Goal: Navigation & Orientation: Find specific page/section

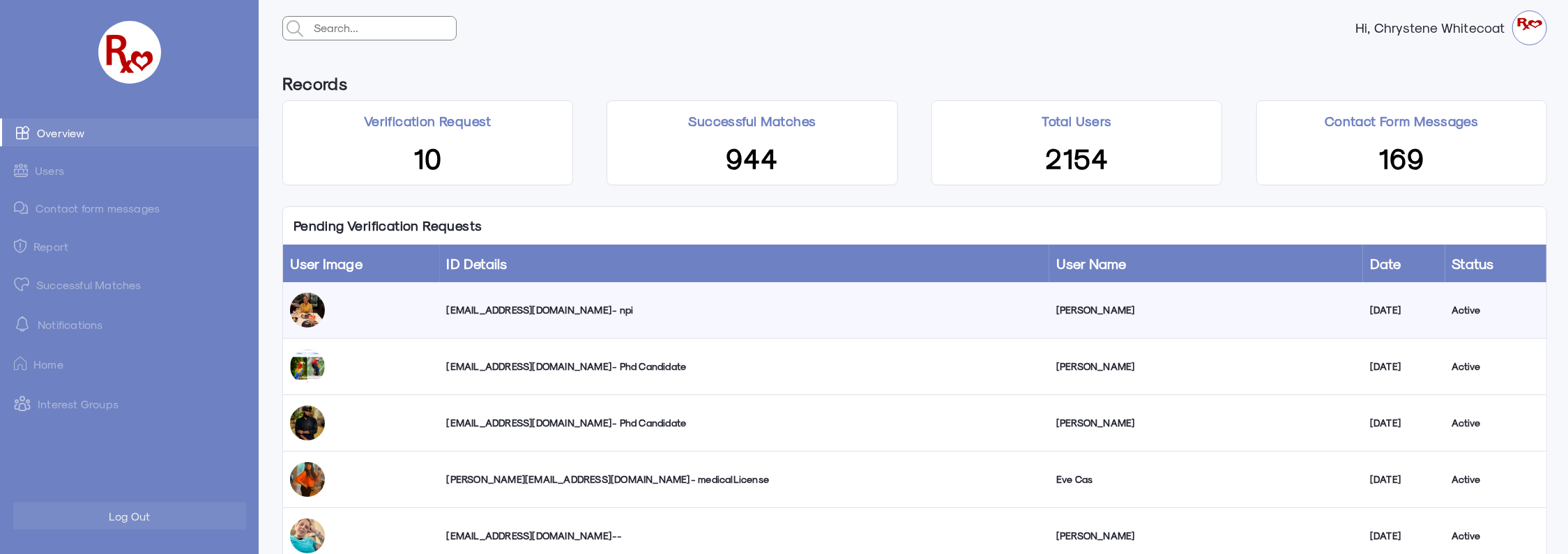
click at [82, 289] on link "Successful Matches" at bounding box center [130, 284] width 259 height 27
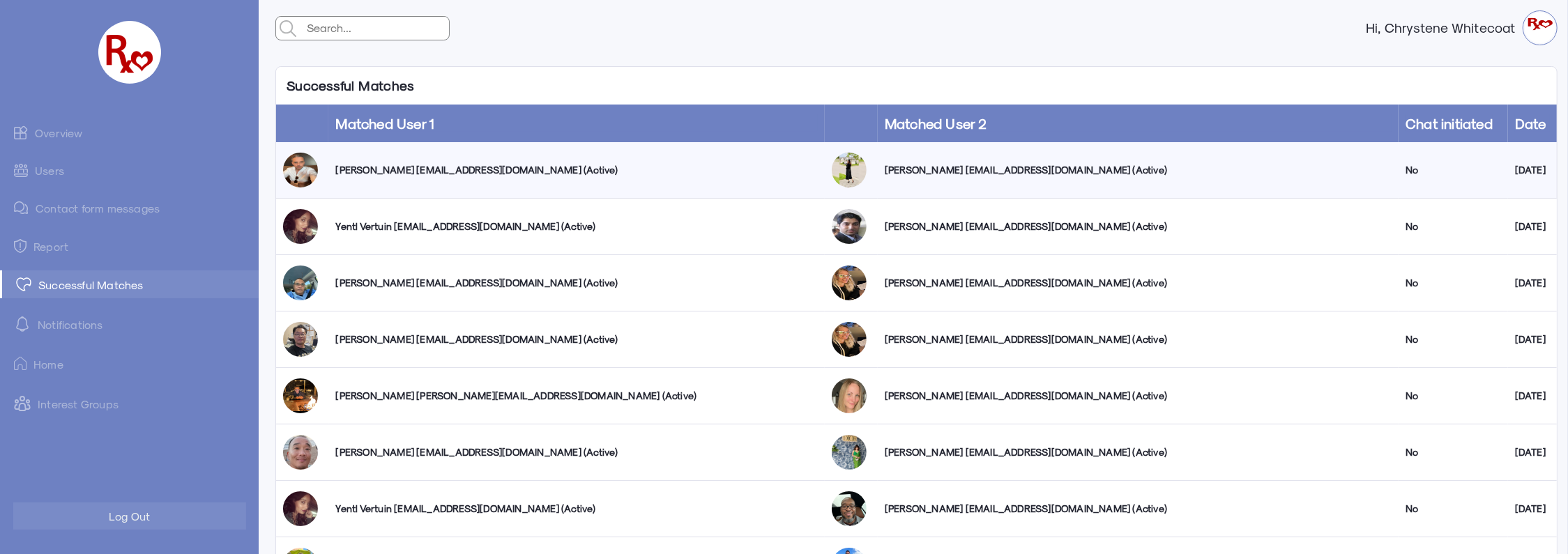
click at [67, 130] on link "Overview" at bounding box center [130, 132] width 259 height 27
